Goal: Information Seeking & Learning: Learn about a topic

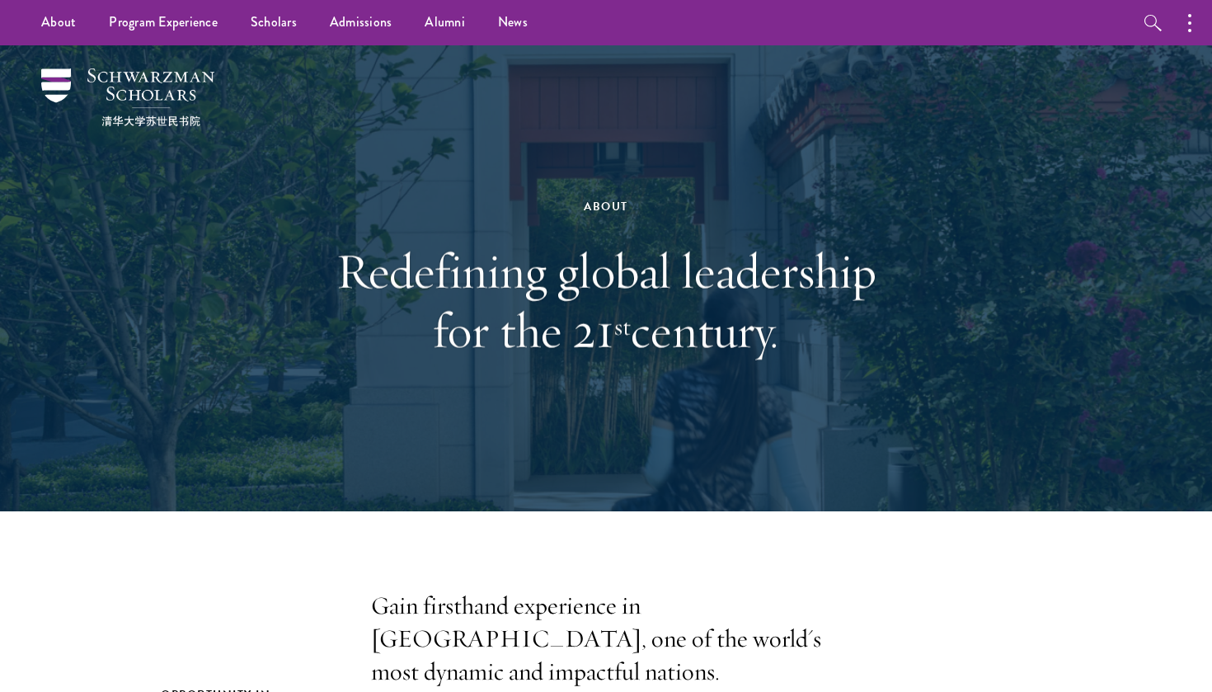
click at [171, 115] on img at bounding box center [127, 97] width 173 height 58
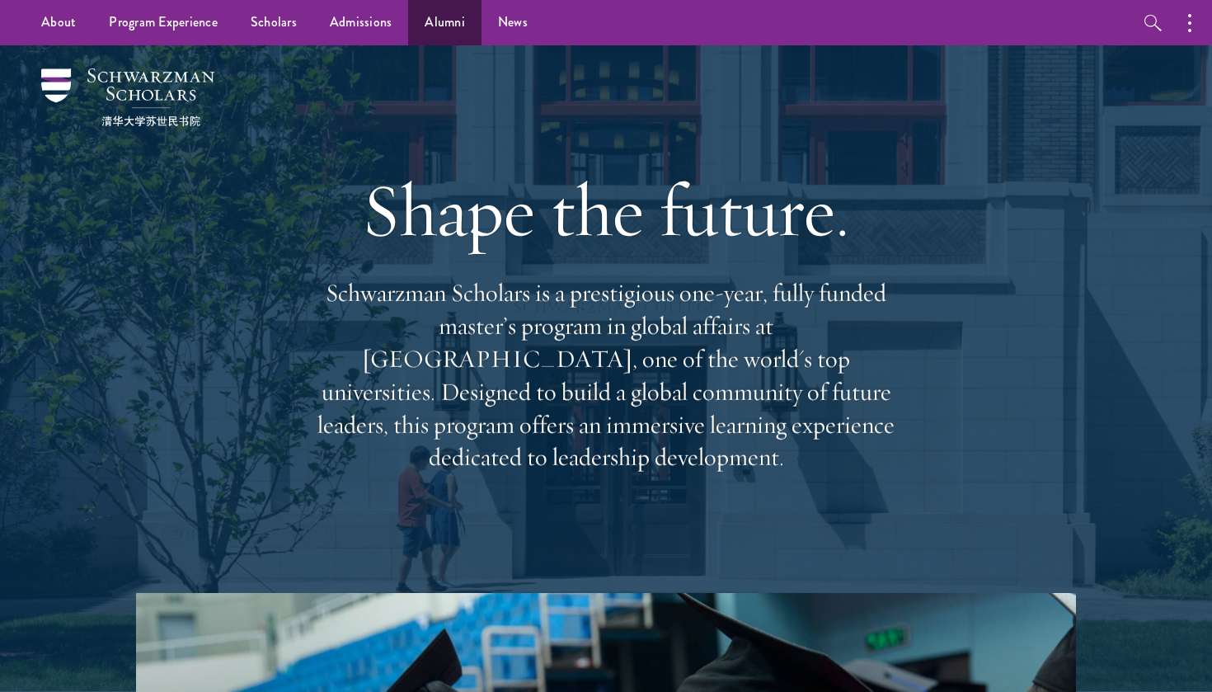
click at [458, 31] on link "Alumni" at bounding box center [444, 22] width 73 height 45
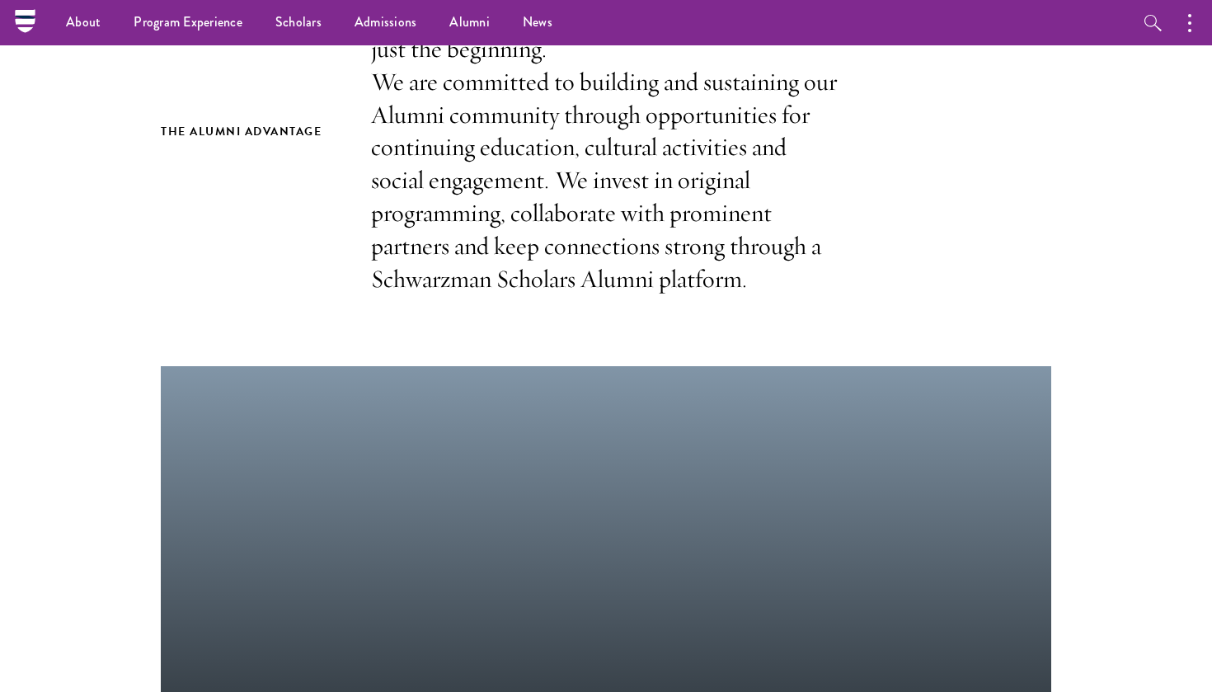
scroll to position [476, 0]
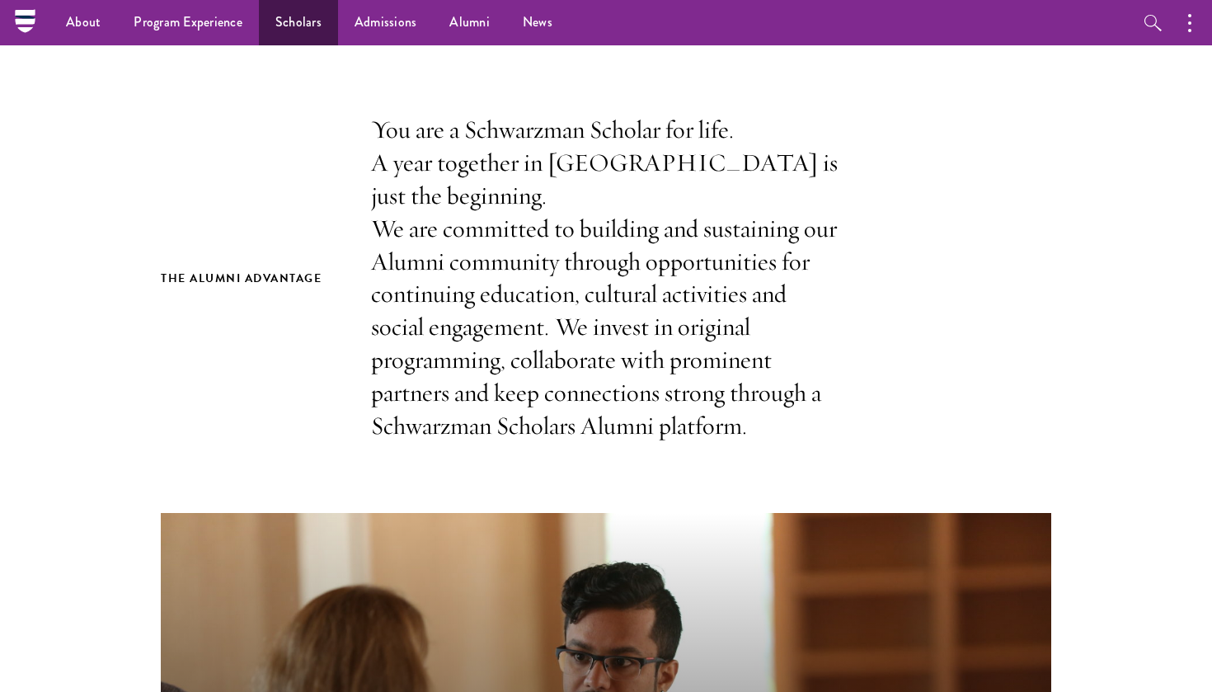
click at [315, 16] on link "Scholars" at bounding box center [298, 22] width 79 height 45
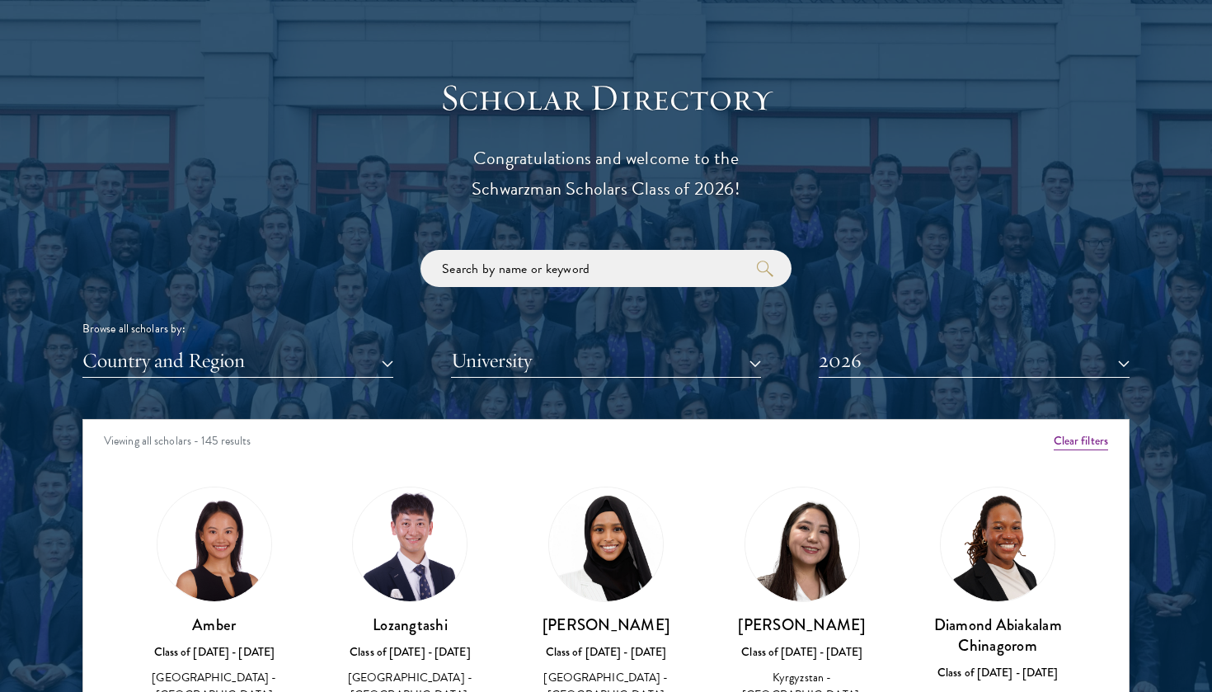
scroll to position [1776, 0]
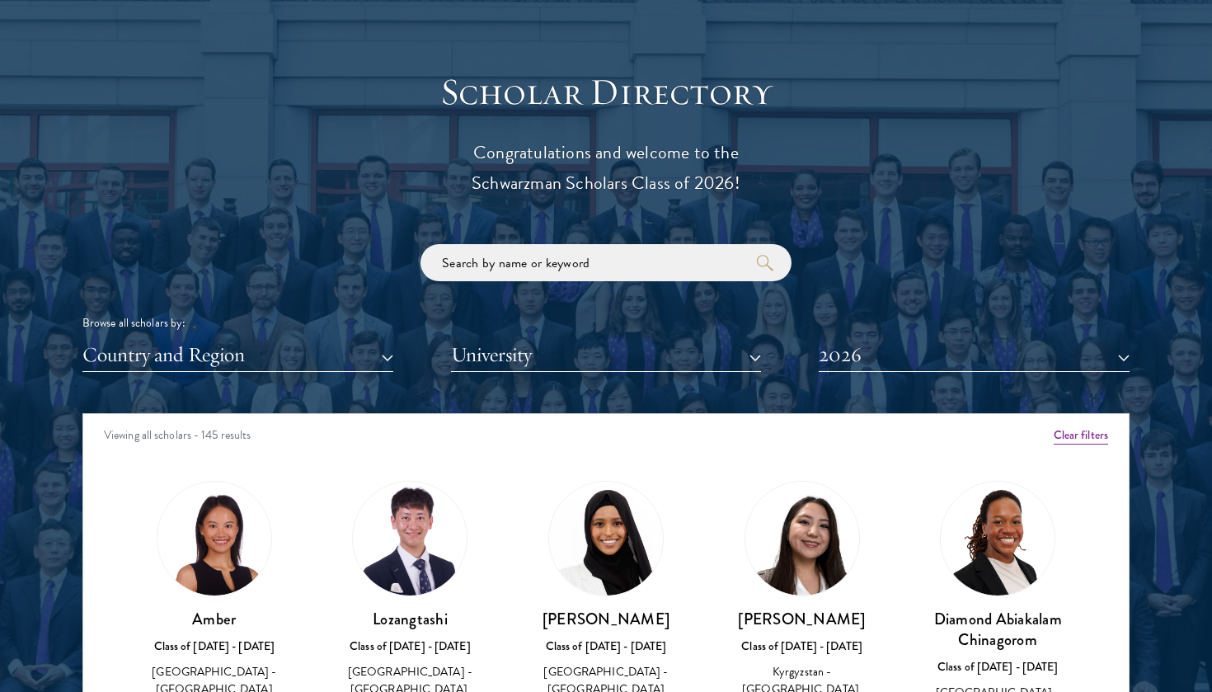
click at [566, 363] on button "University" at bounding box center [606, 355] width 311 height 34
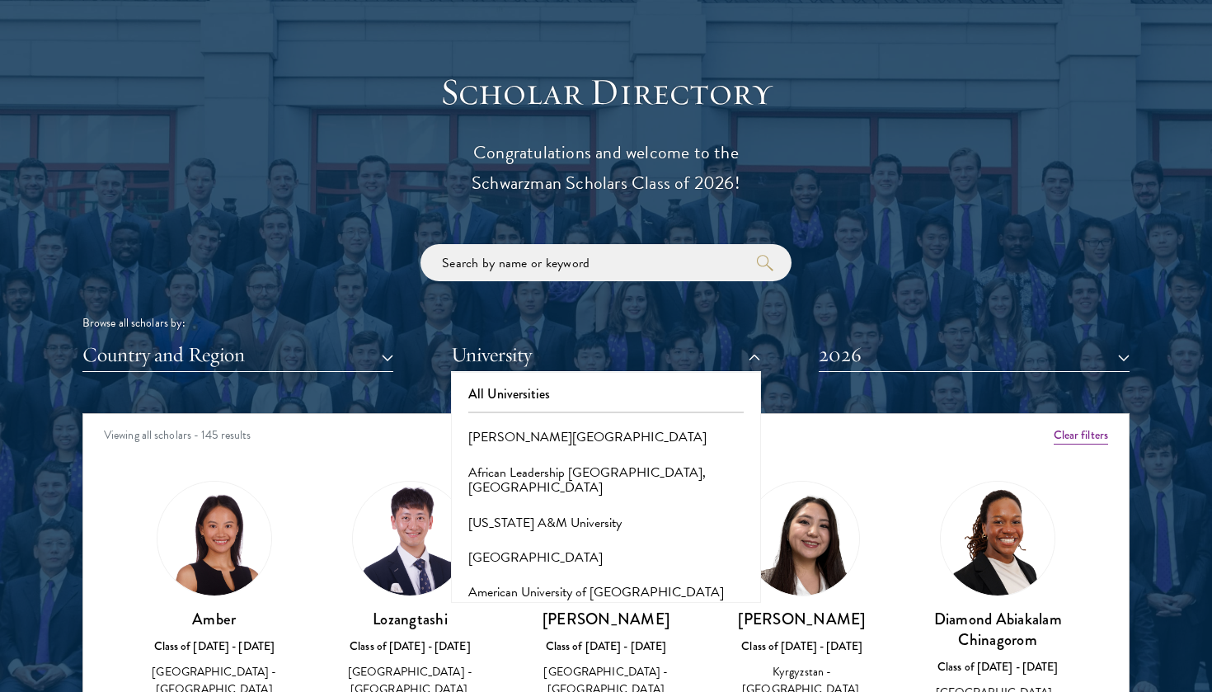
click at [379, 347] on button "Country and Region" at bounding box center [237, 355] width 311 height 34
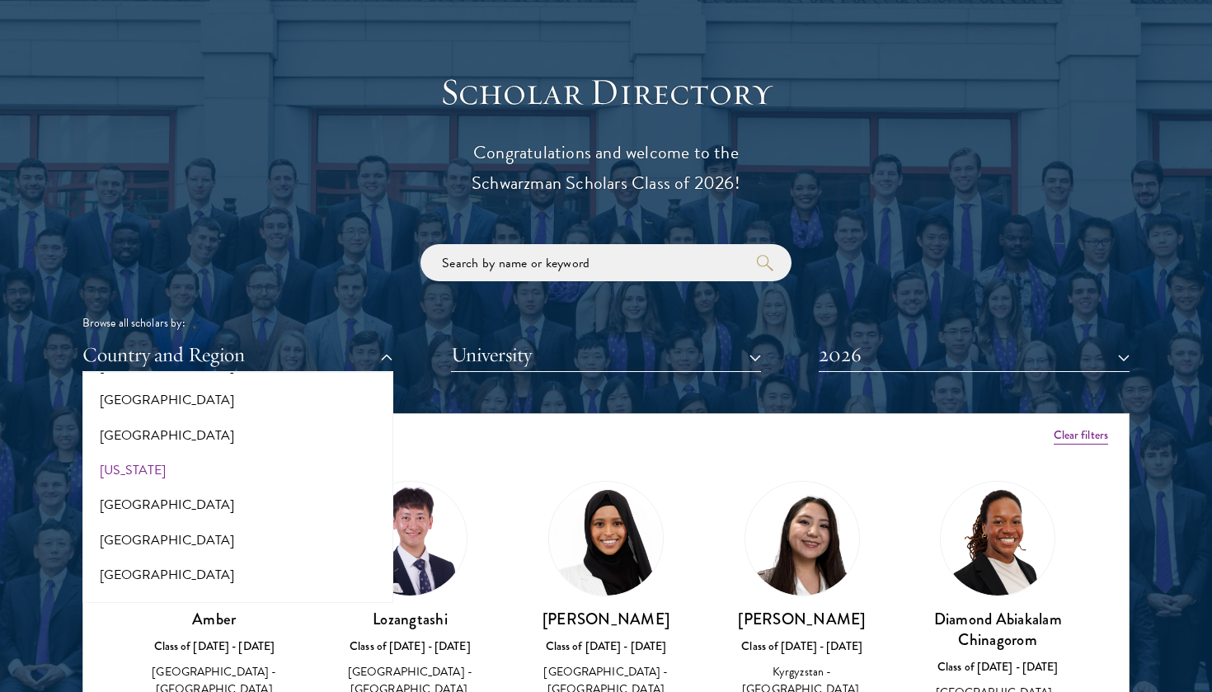
scroll to position [913, 0]
click at [143, 491] on button "[GEOGRAPHIC_DATA]" at bounding box center [237, 503] width 301 height 35
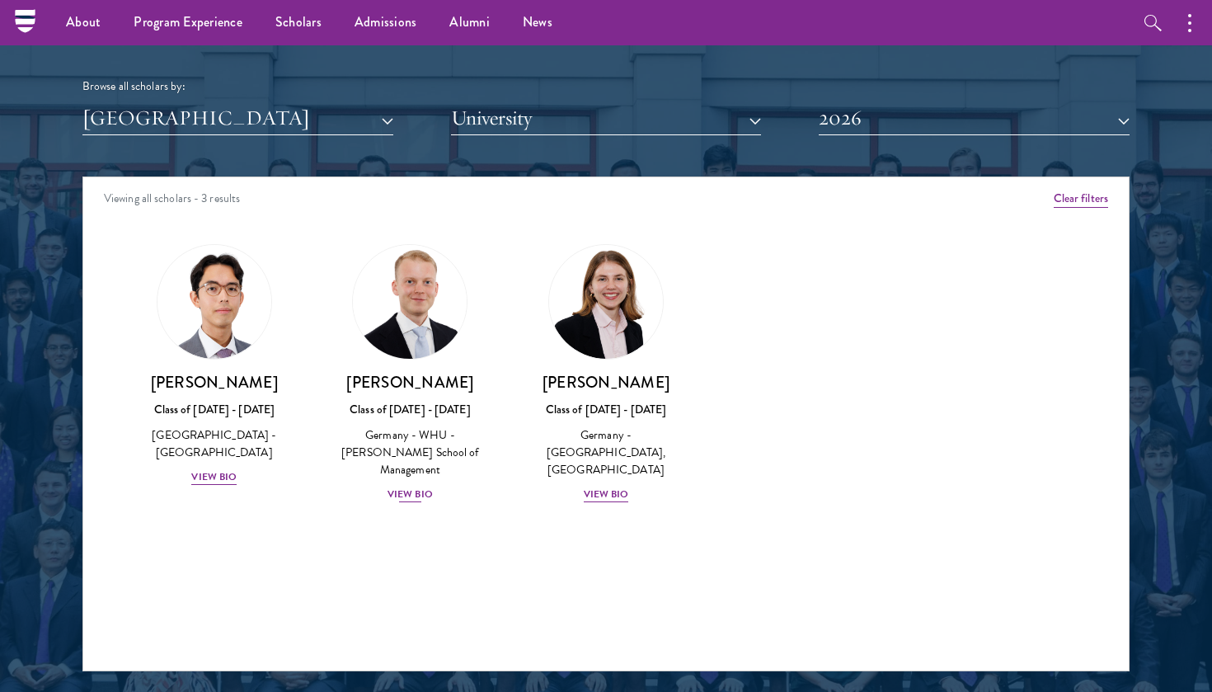
scroll to position [2009, 0]
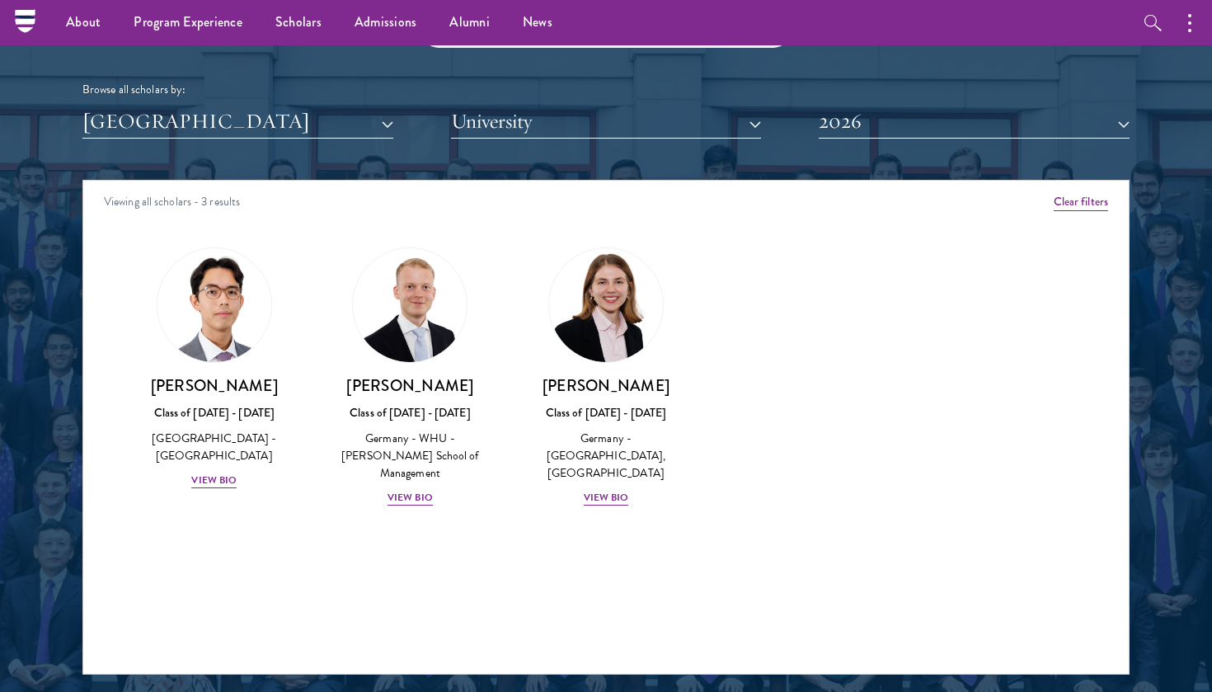
click at [892, 148] on div "Scholar Directory Congratulations and welcome to the Schwarzman Scholars Class …" at bounding box center [605, 255] width 1047 height 839
click at [895, 128] on button "2026" at bounding box center [974, 122] width 311 height 34
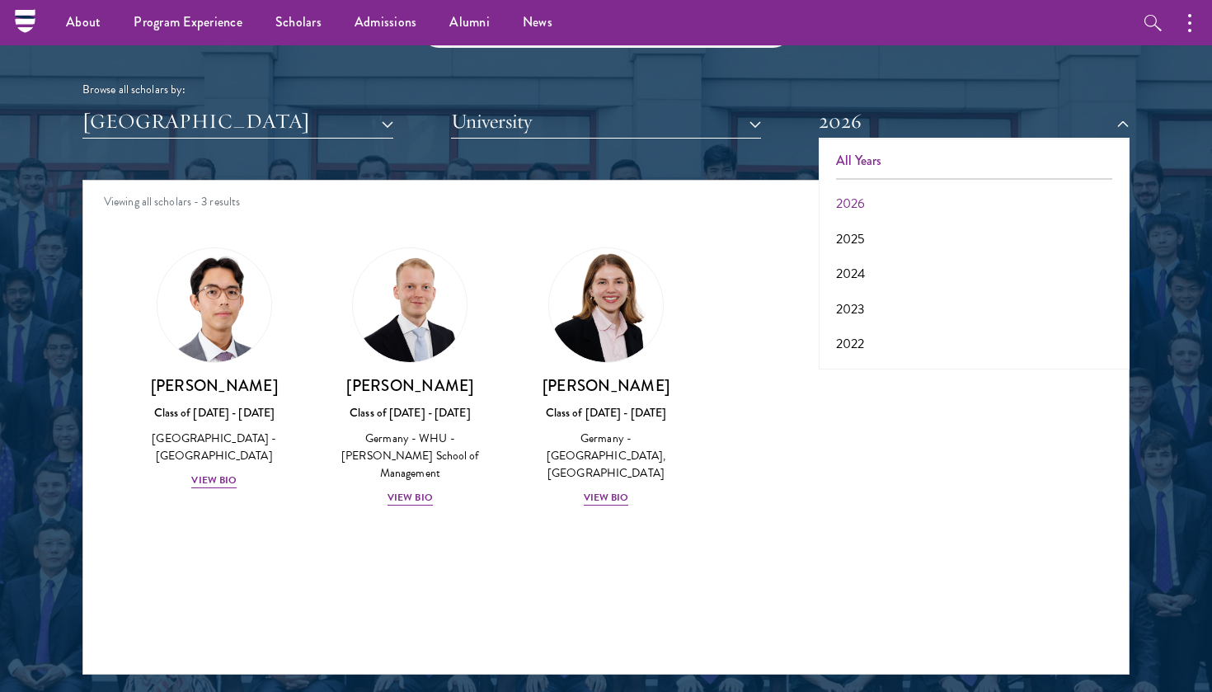
click at [891, 155] on button "All Years" at bounding box center [974, 160] width 301 height 35
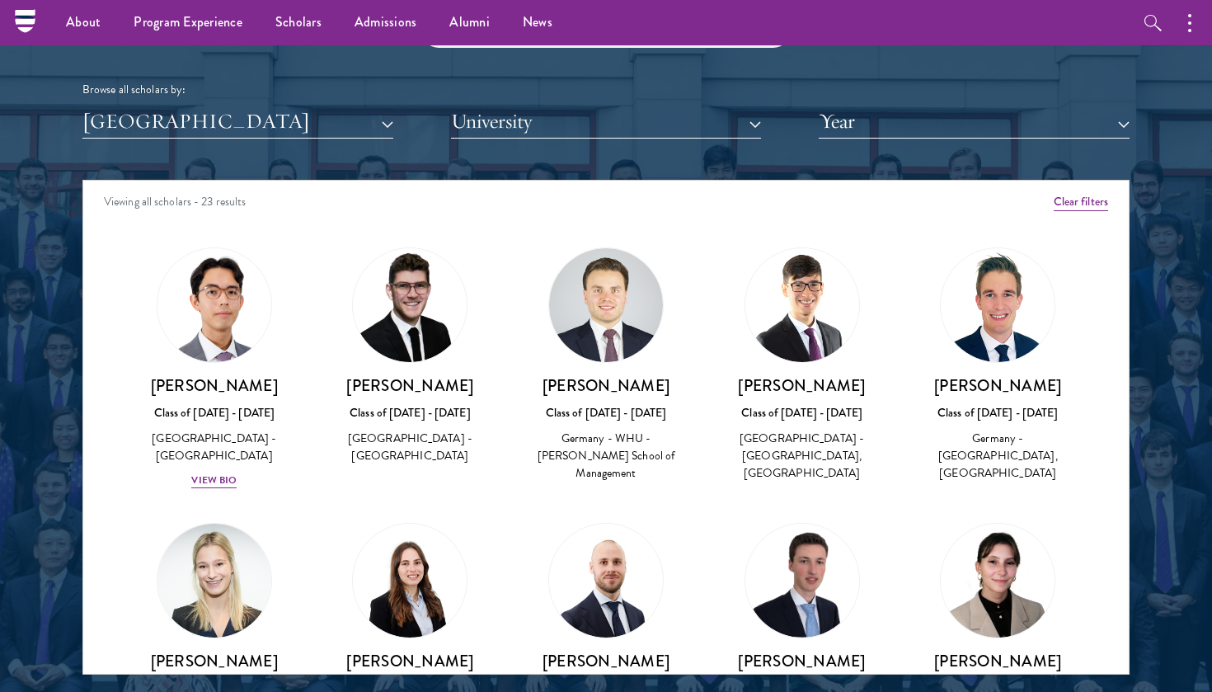
click at [228, 124] on button "[GEOGRAPHIC_DATA]" at bounding box center [237, 122] width 311 height 34
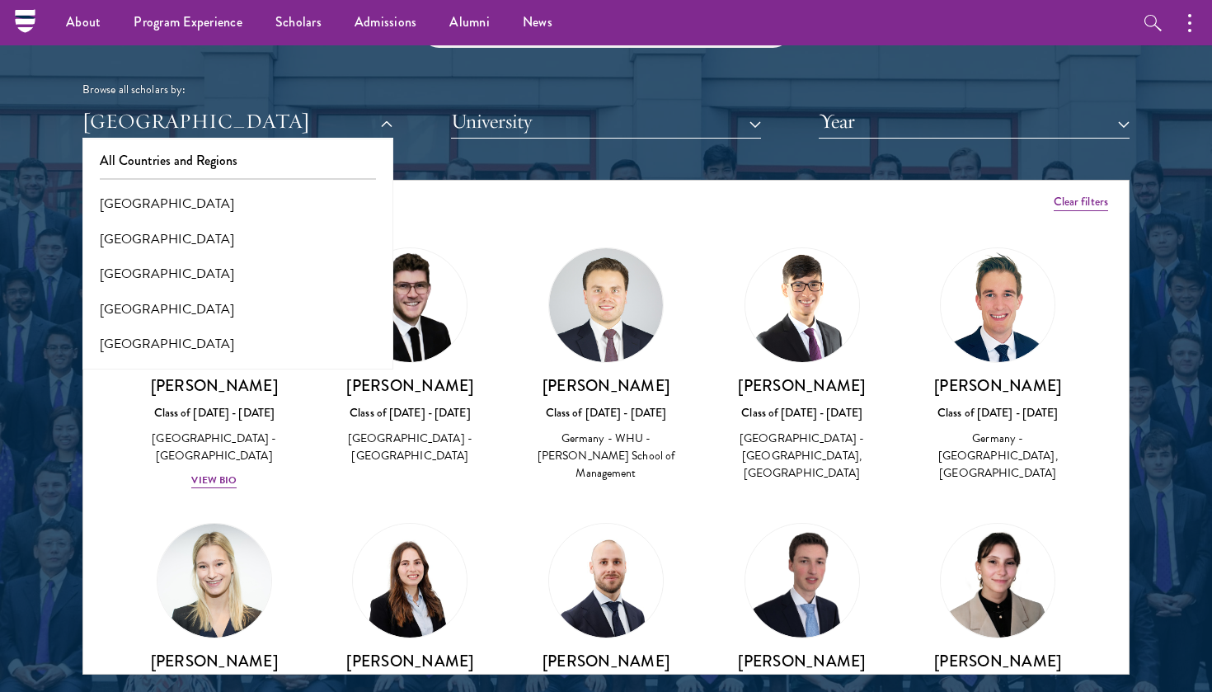
click at [635, 81] on div "Browse all scholars by:" at bounding box center [605, 89] width 1047 height 17
